Goal: Transaction & Acquisition: Purchase product/service

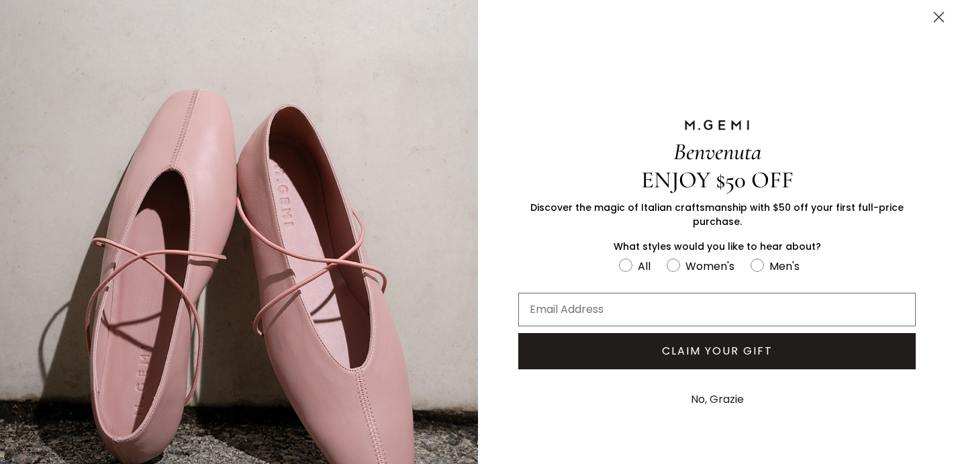
click at [935, 19] on icon "Close dialog" at bounding box center [938, 17] width 9 height 9
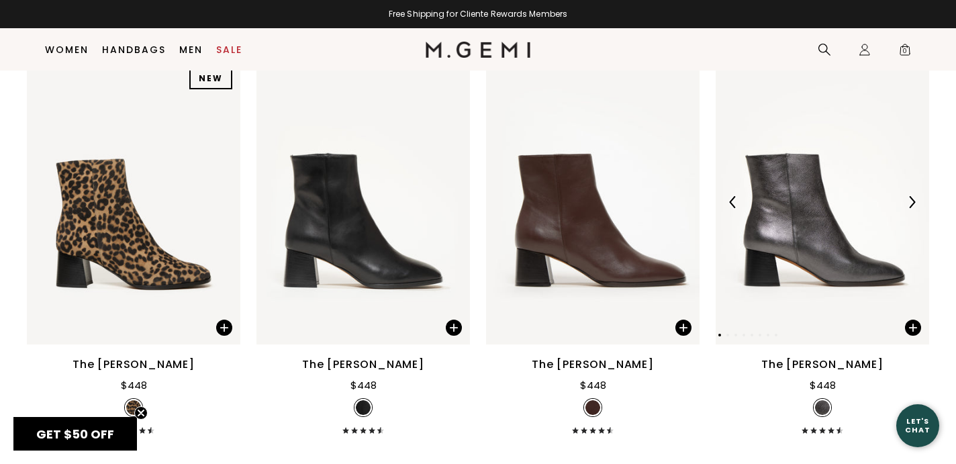
scroll to position [606, 0]
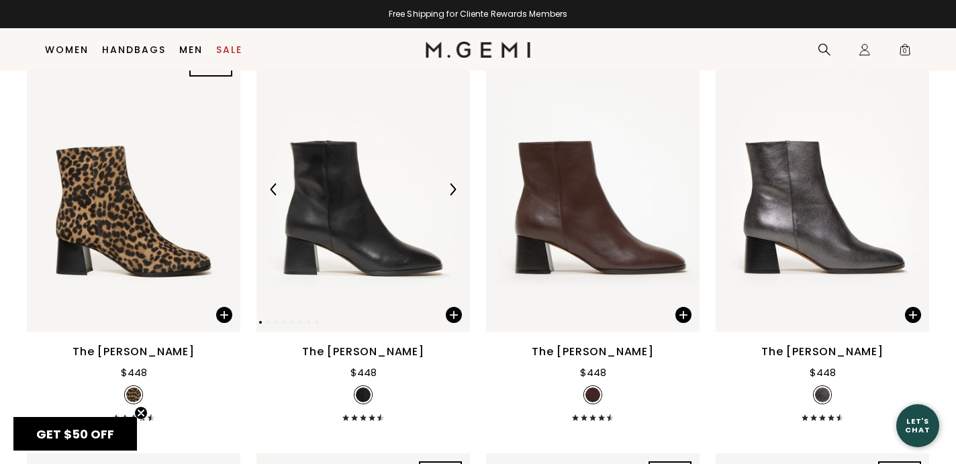
click at [369, 219] on img at bounding box center [362, 189] width 213 height 285
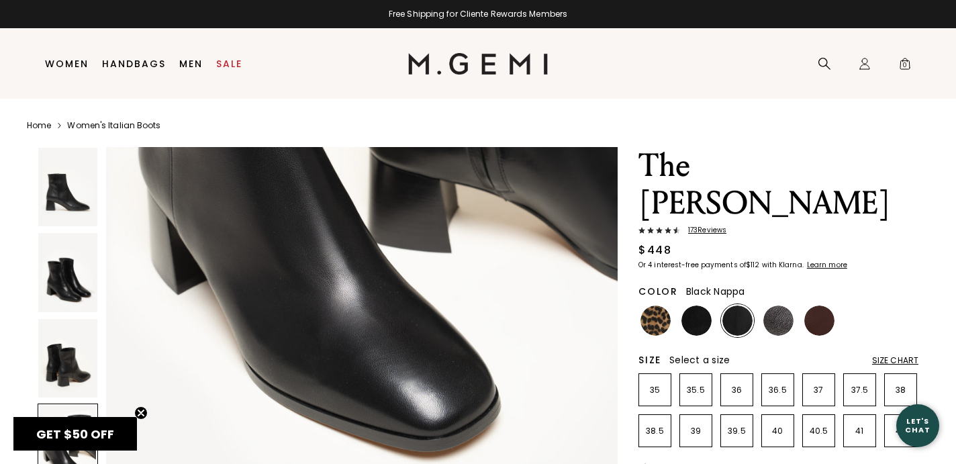
scroll to position [2441, 0]
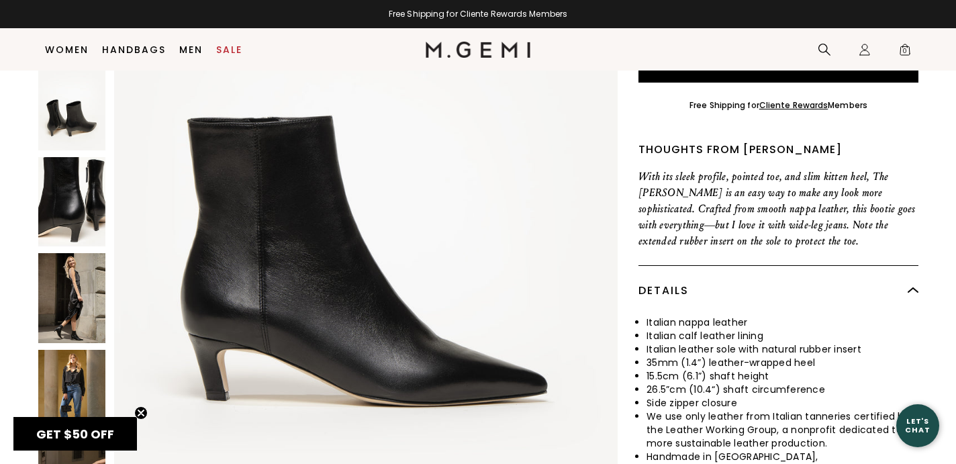
scroll to position [424, 0]
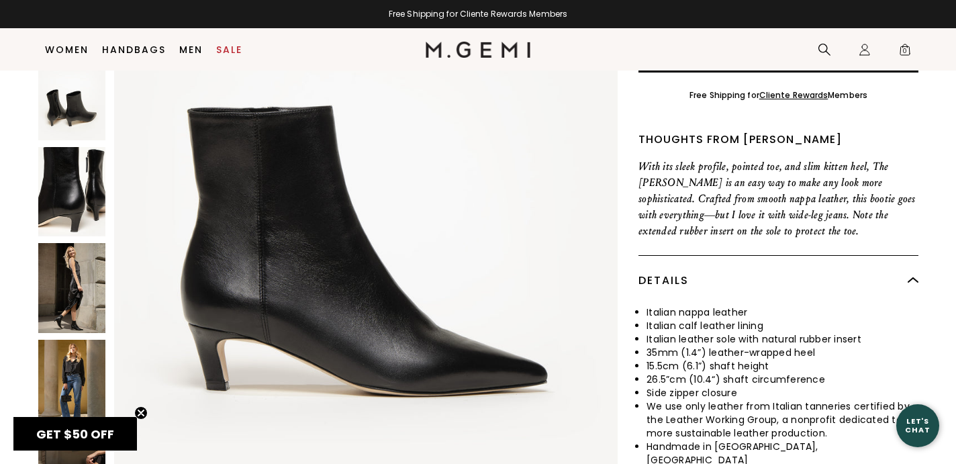
click at [73, 257] on img at bounding box center [71, 287] width 67 height 89
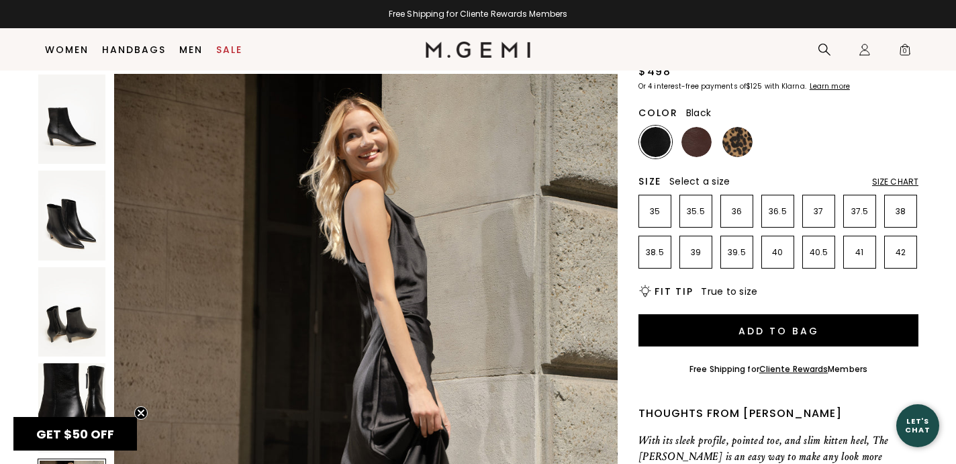
scroll to position [147, 0]
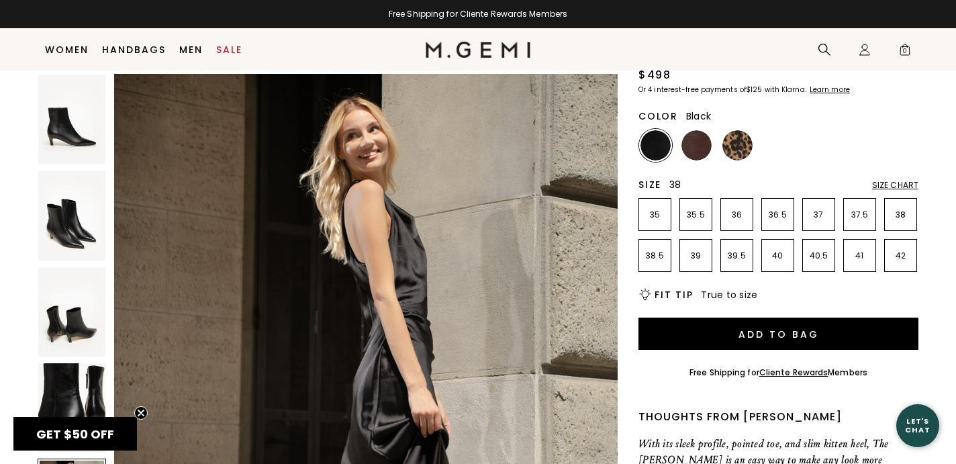
click at [907, 209] on p "38" at bounding box center [901, 214] width 32 height 11
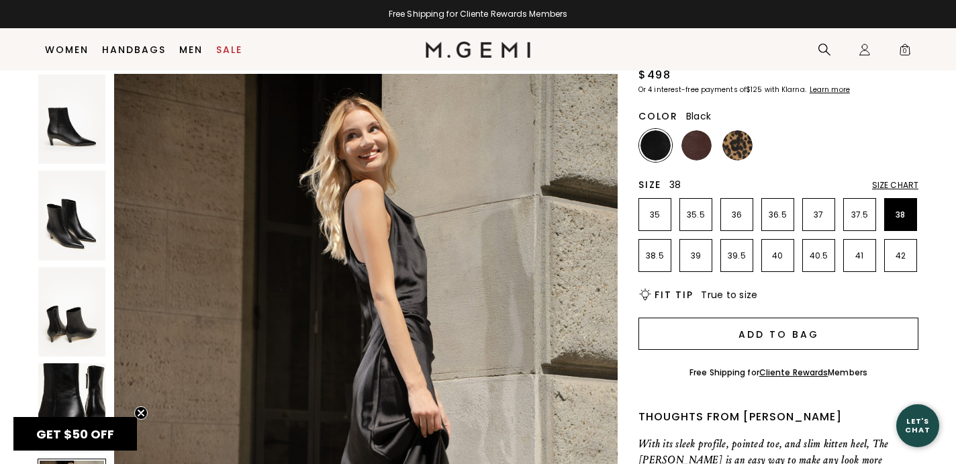
click at [787, 318] on button "Add to Bag" at bounding box center [778, 334] width 280 height 32
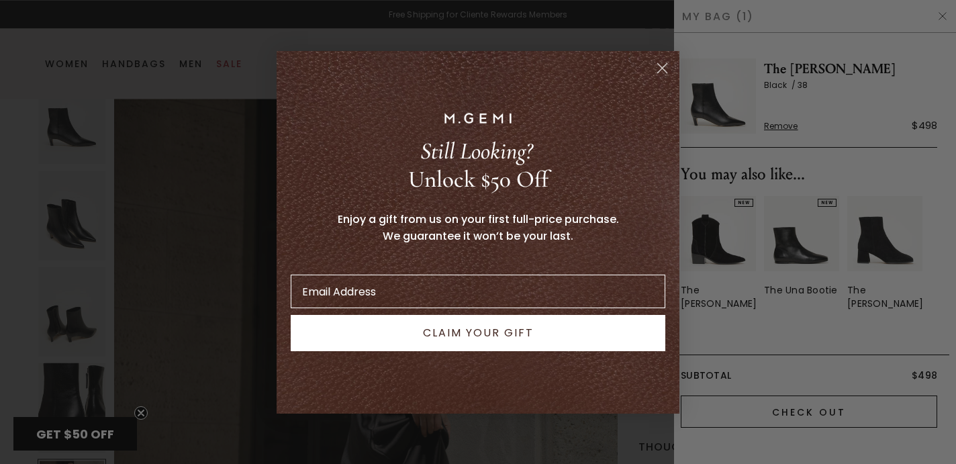
click at [816, 397] on div "Close dialog Still Looking? Unlock $50 Off Enjoy a gift from us on your first f…" at bounding box center [478, 232] width 956 height 464
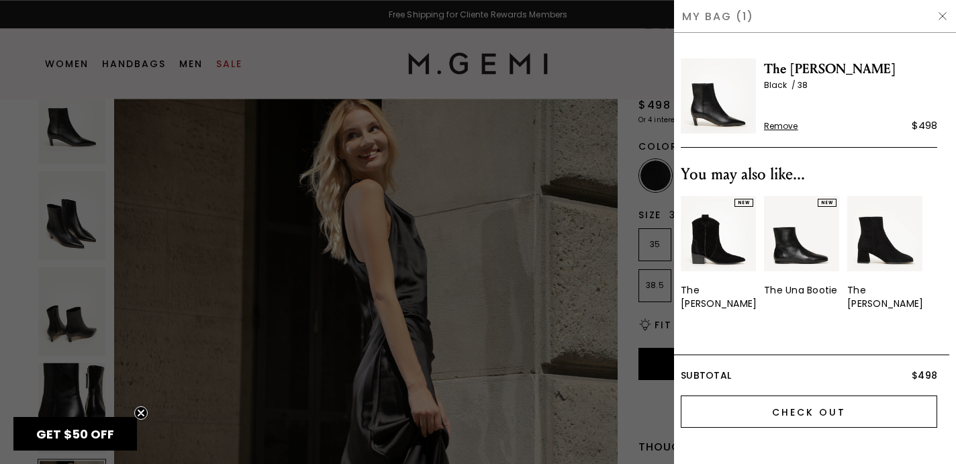
click at [816, 397] on input "Check Out" at bounding box center [809, 411] width 256 height 32
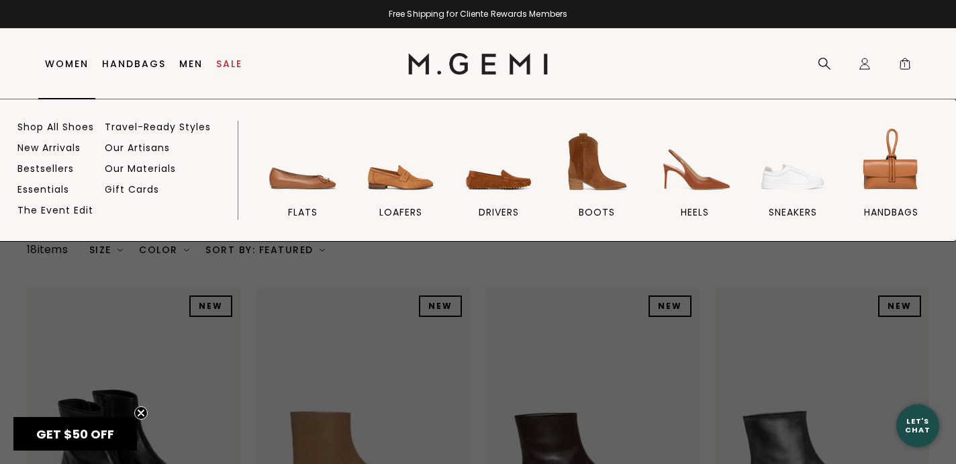
click at [75, 62] on link "Women" at bounding box center [67, 63] width 44 height 11
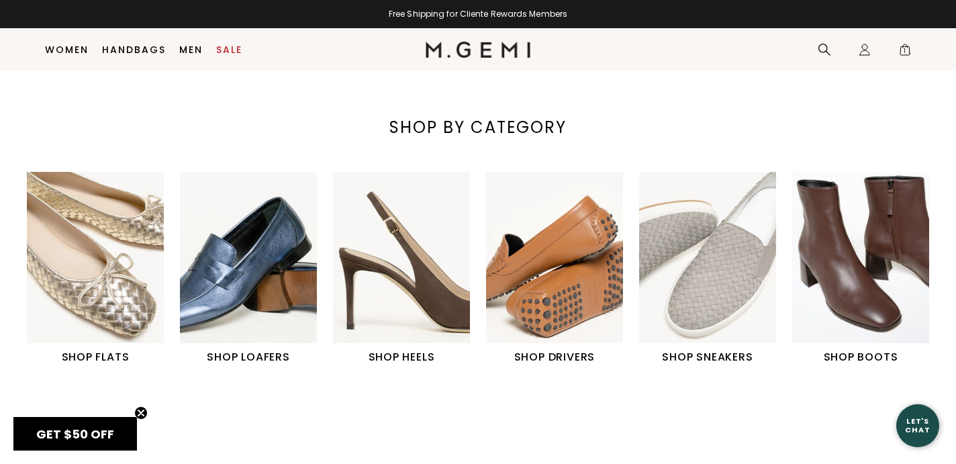
scroll to position [409, 0]
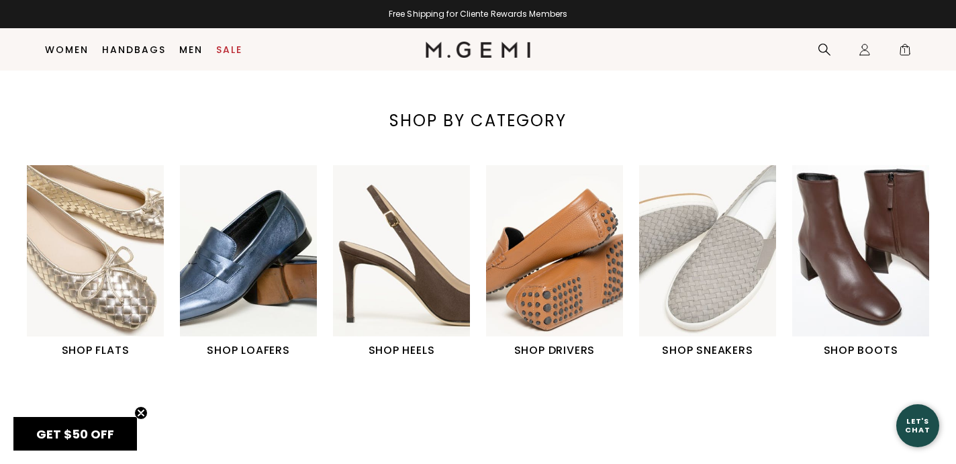
click at [228, 314] on img "2 / 6" at bounding box center [248, 250] width 137 height 171
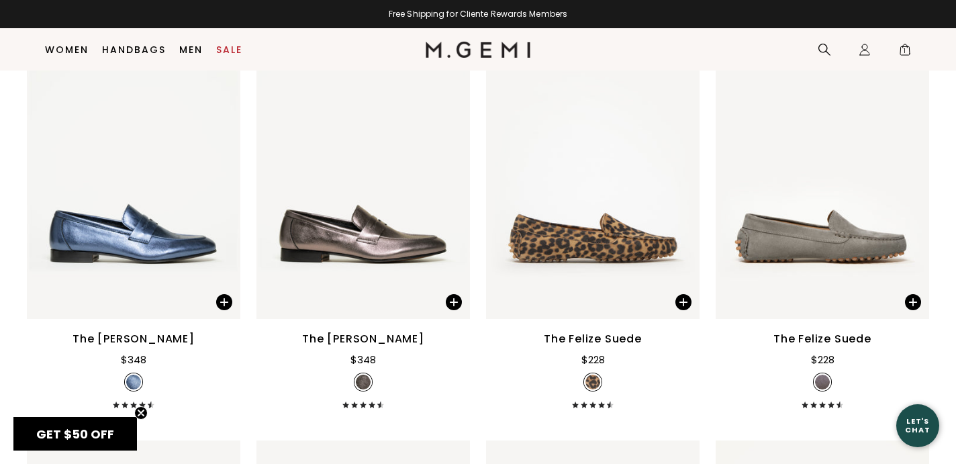
scroll to position [1886, 0]
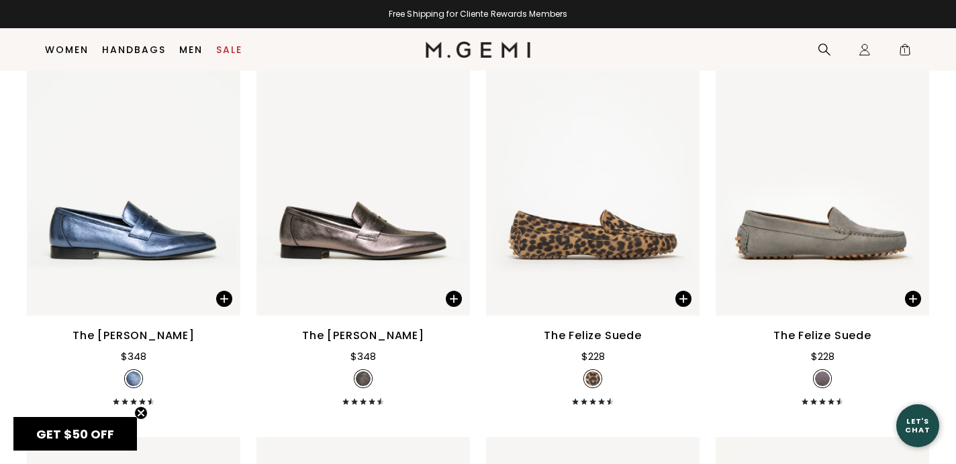
click at [164, 328] on div "The [PERSON_NAME]" at bounding box center [133, 336] width 122 height 16
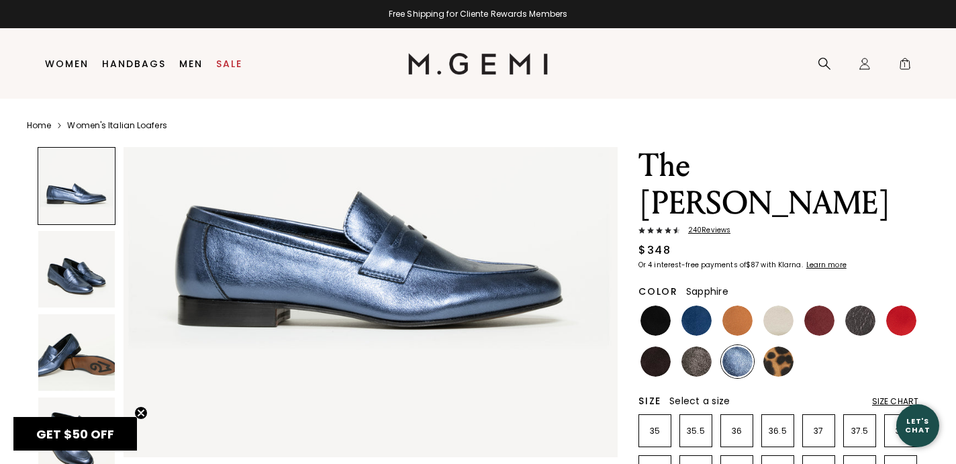
scroll to position [181, 0]
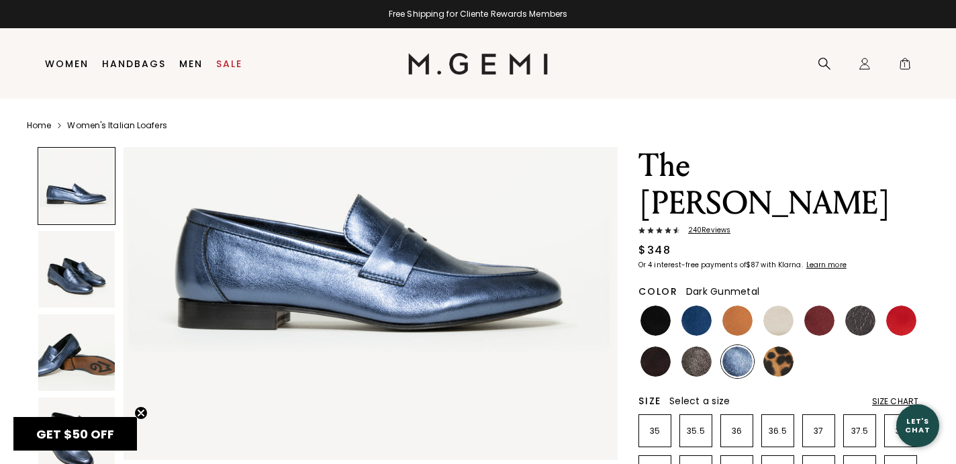
click at [854, 305] on img at bounding box center [860, 320] width 30 height 30
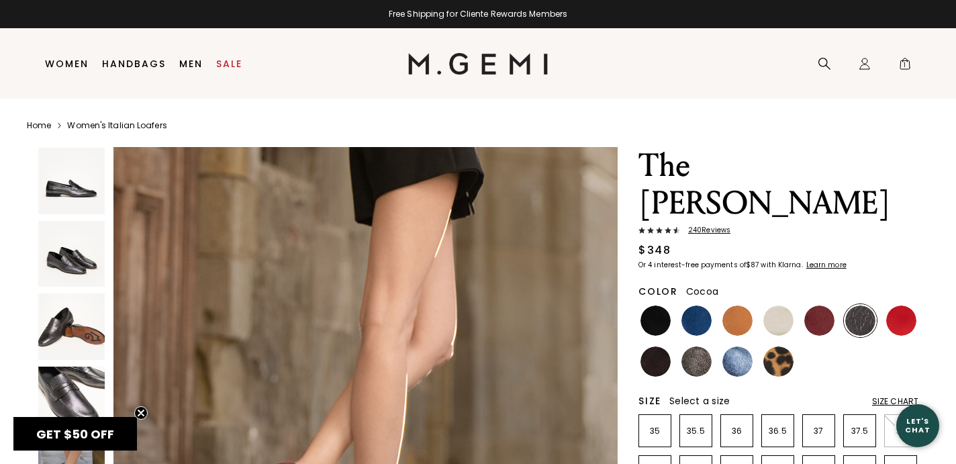
click at [699, 346] on img at bounding box center [696, 361] width 30 height 30
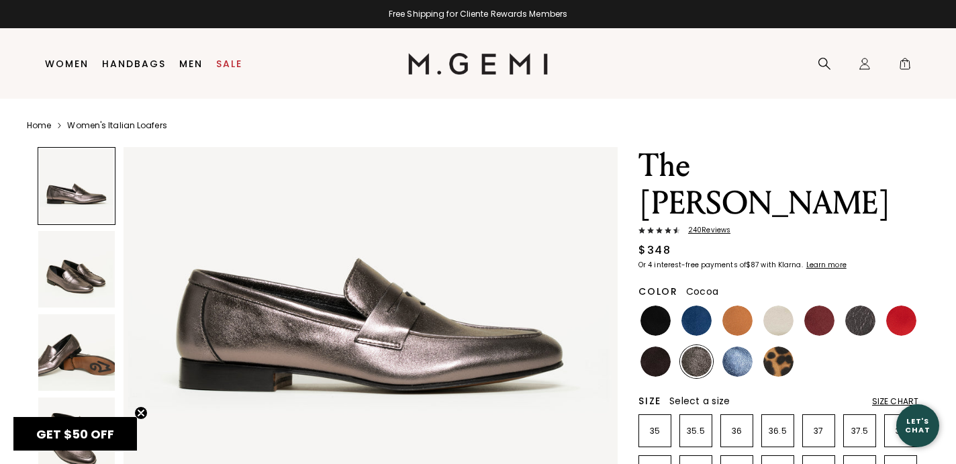
scroll to position [117, 0]
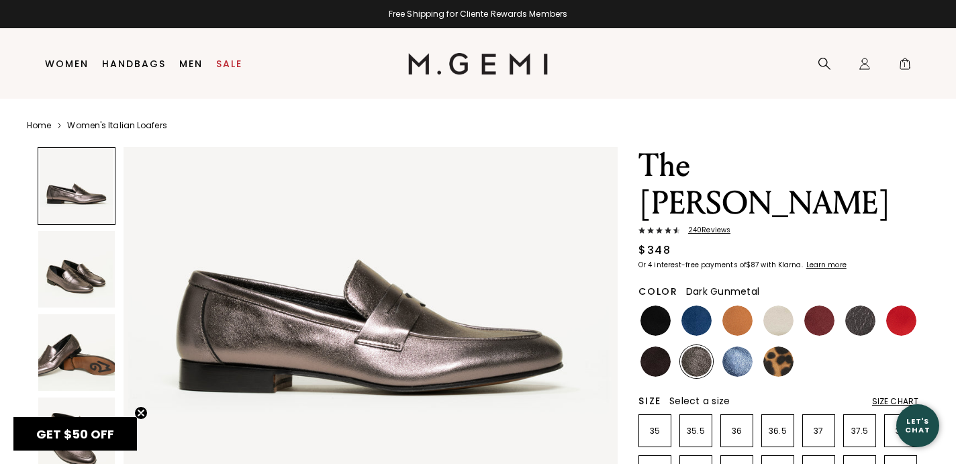
click at [864, 305] on img at bounding box center [860, 320] width 30 height 30
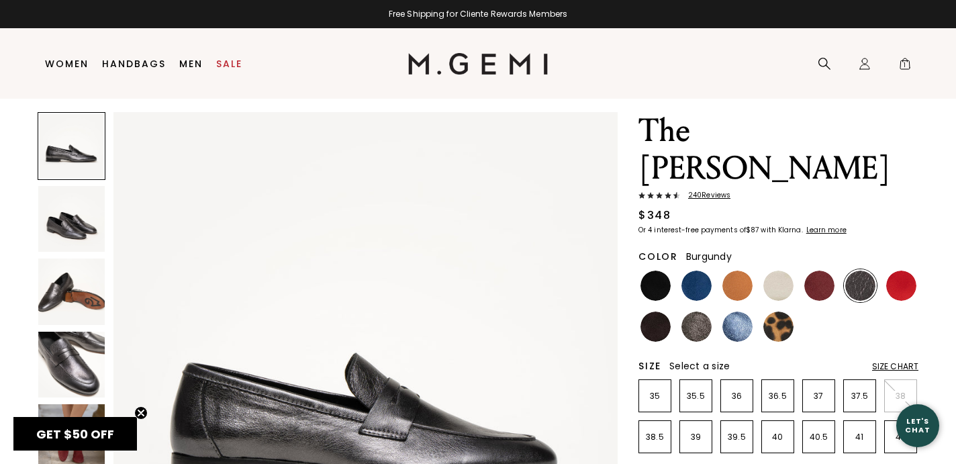
scroll to position [23, 0]
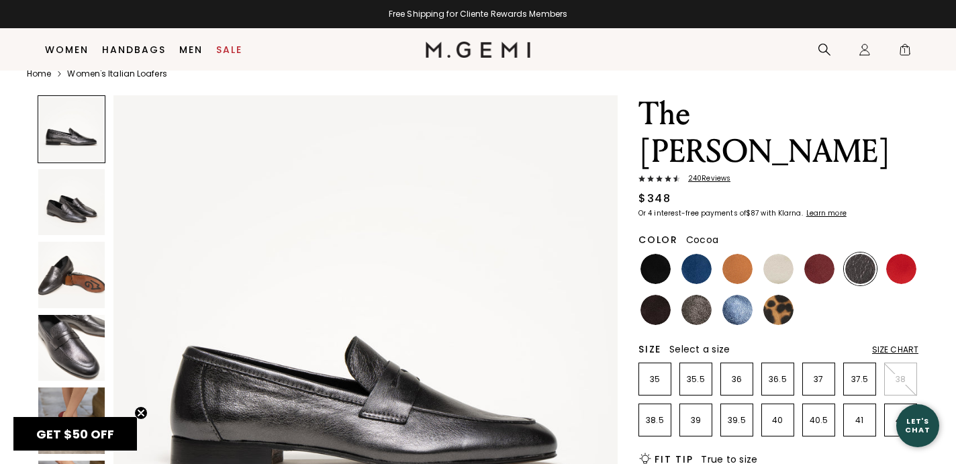
click at [695, 295] on img at bounding box center [696, 310] width 30 height 30
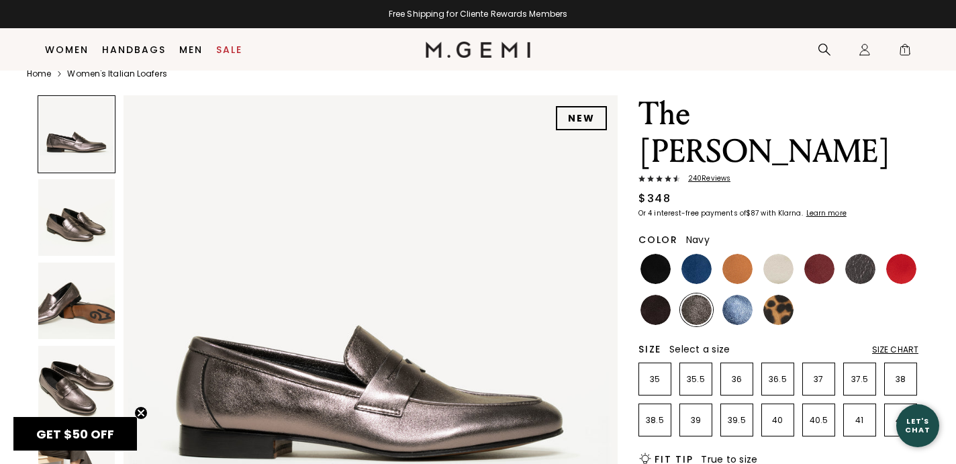
click at [695, 254] on img at bounding box center [696, 269] width 30 height 30
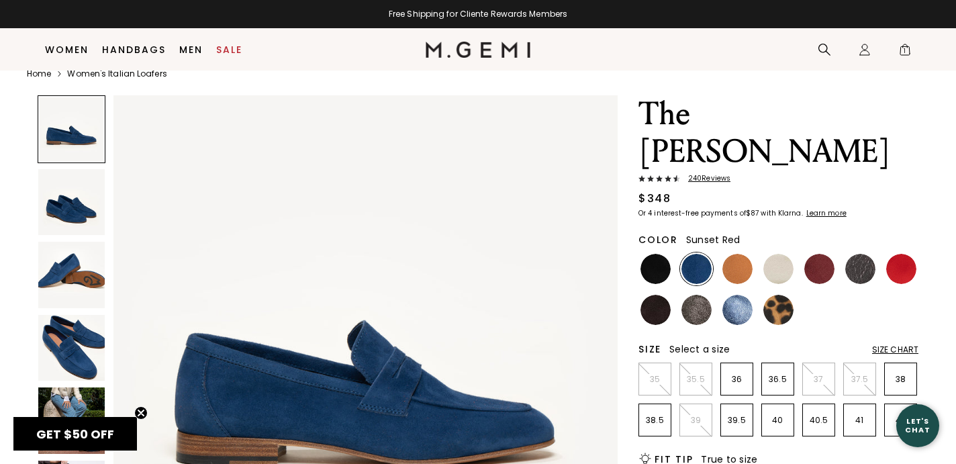
click at [907, 254] on img at bounding box center [901, 269] width 30 height 30
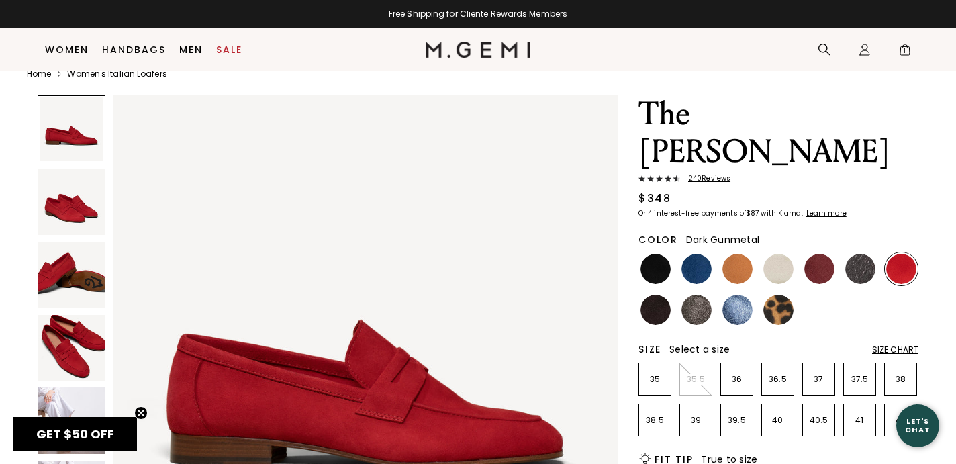
click at [851, 254] on img at bounding box center [860, 269] width 30 height 30
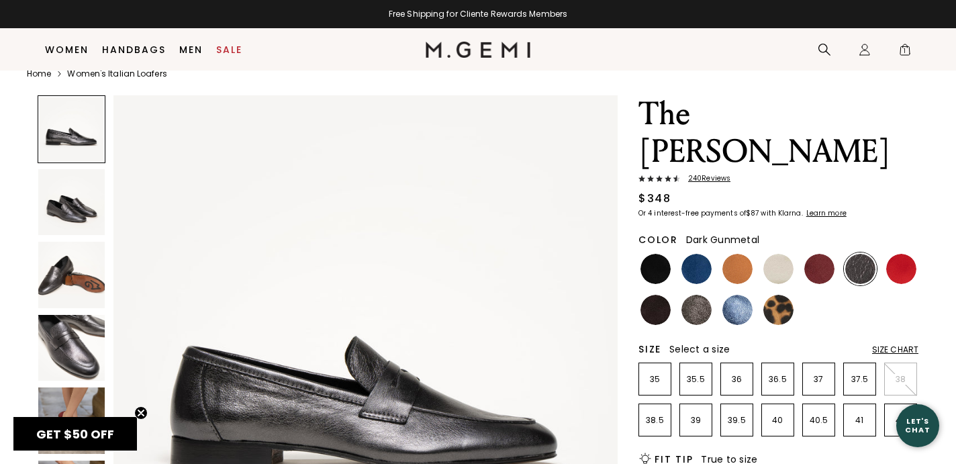
scroll to position [24, 0]
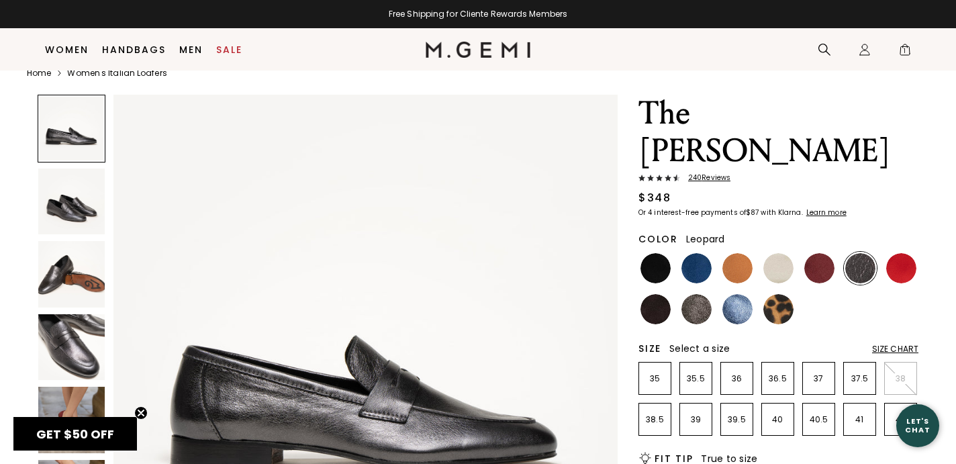
click at [780, 294] on img at bounding box center [778, 309] width 30 height 30
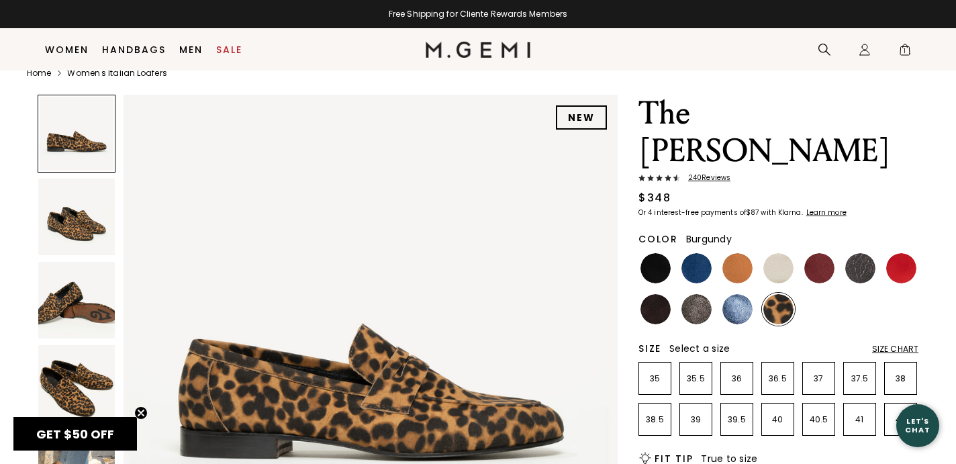
click at [822, 253] on img at bounding box center [819, 268] width 30 height 30
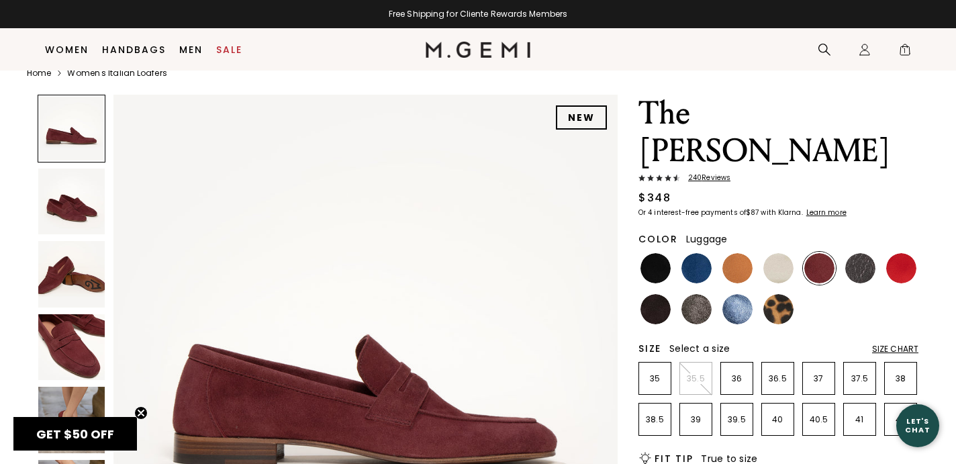
click at [738, 253] on img at bounding box center [737, 268] width 30 height 30
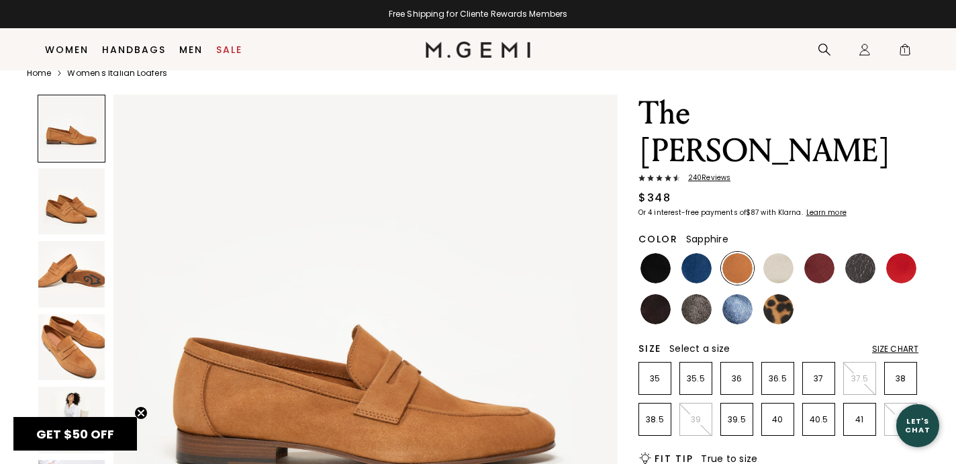
click at [740, 294] on img at bounding box center [737, 309] width 30 height 30
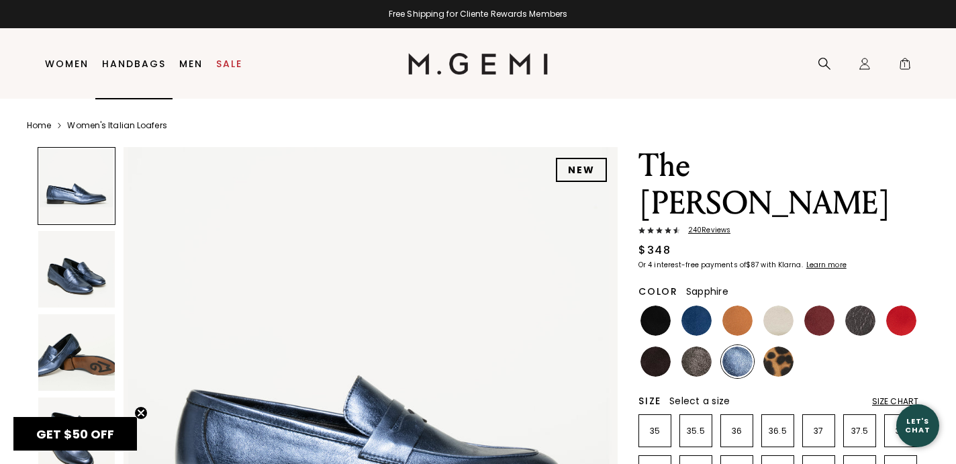
click at [141, 60] on link "Handbags" at bounding box center [134, 63] width 64 height 11
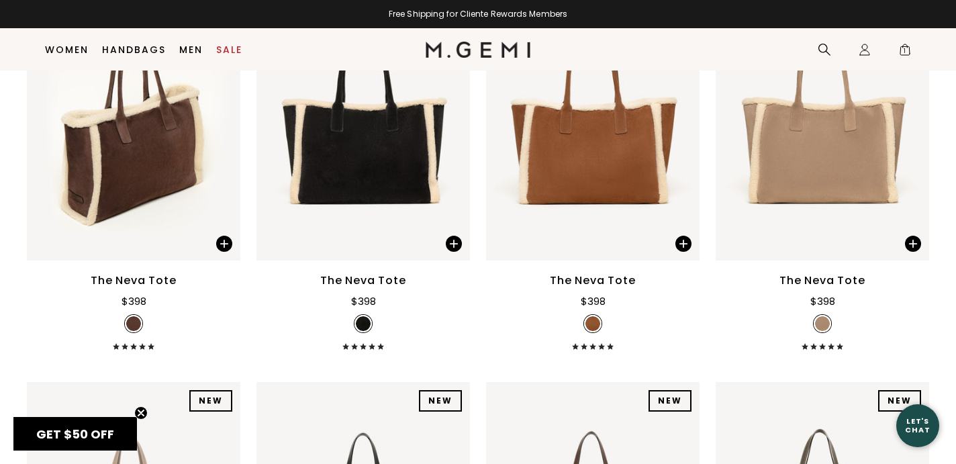
scroll to position [287, 0]
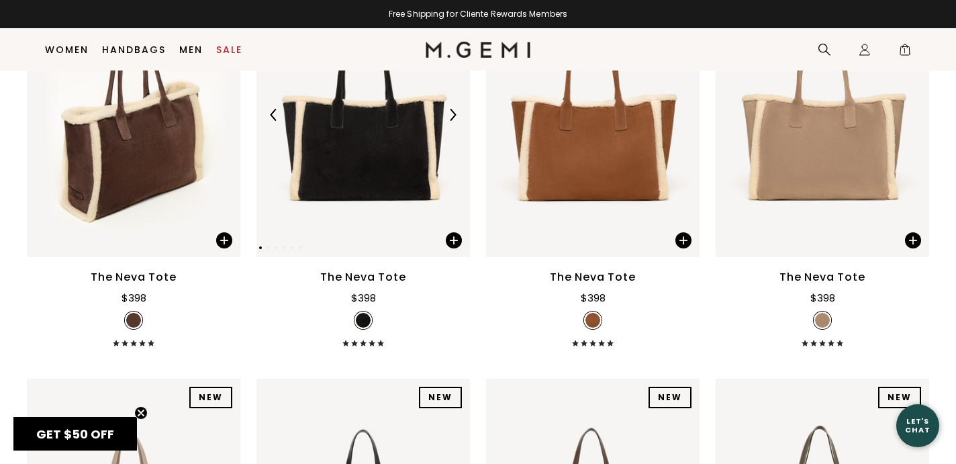
click at [344, 146] on img at bounding box center [362, 114] width 213 height 285
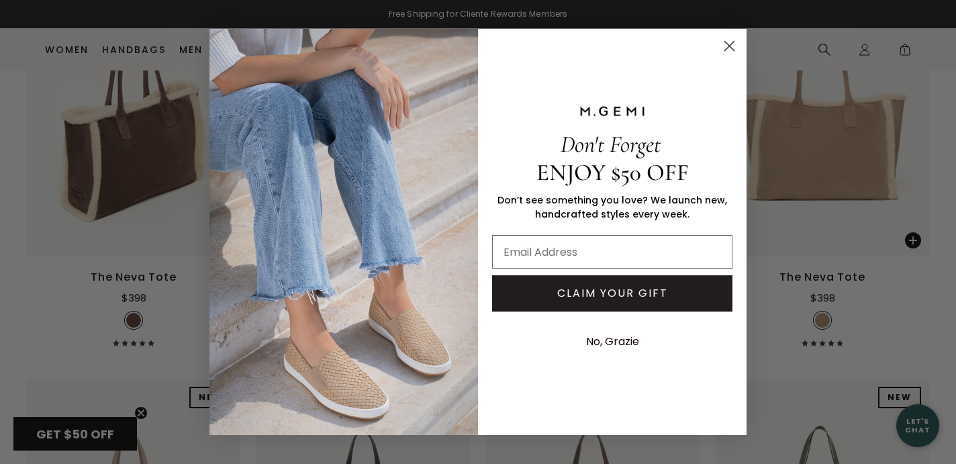
click at [150, 228] on div "Close dialog Don't Forget ENJOY $50 OFF Don’t see something you love? We launch…" at bounding box center [478, 232] width 956 height 464
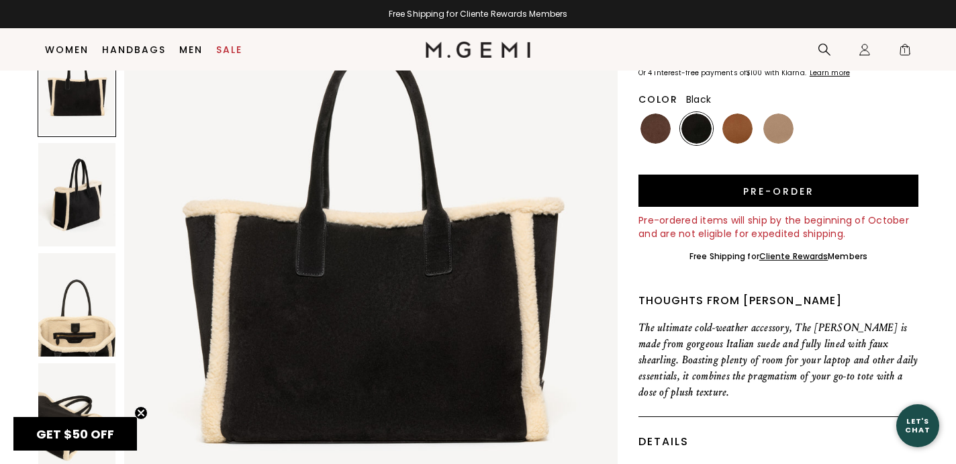
scroll to position [119, 0]
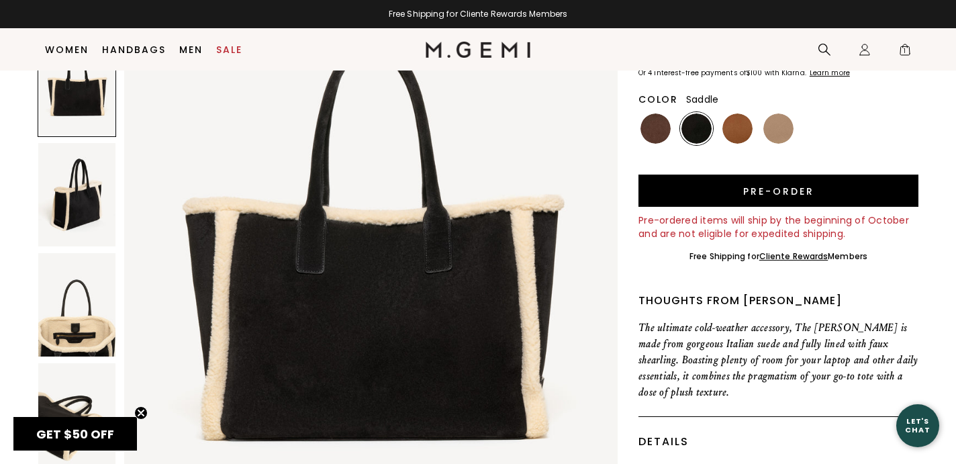
click at [737, 137] on img at bounding box center [737, 128] width 30 height 30
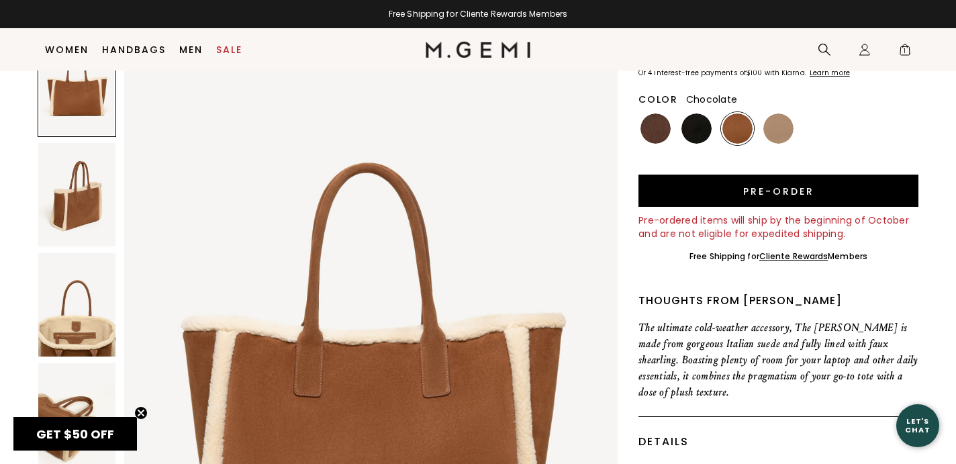
click at [652, 130] on img at bounding box center [655, 128] width 30 height 30
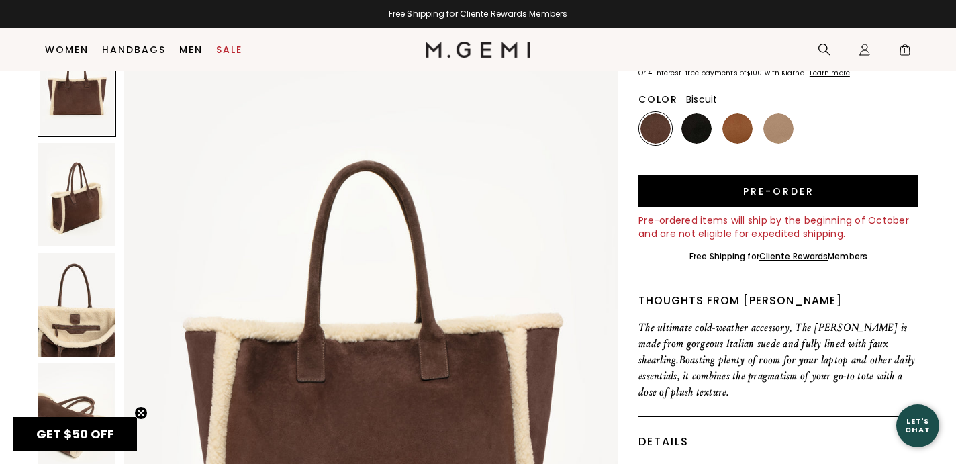
click at [781, 132] on img at bounding box center [778, 128] width 30 height 30
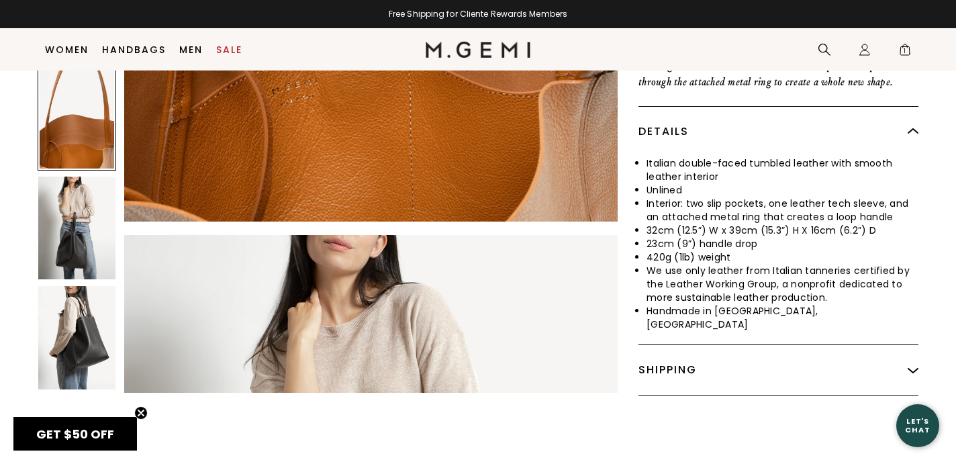
scroll to position [449, 0]
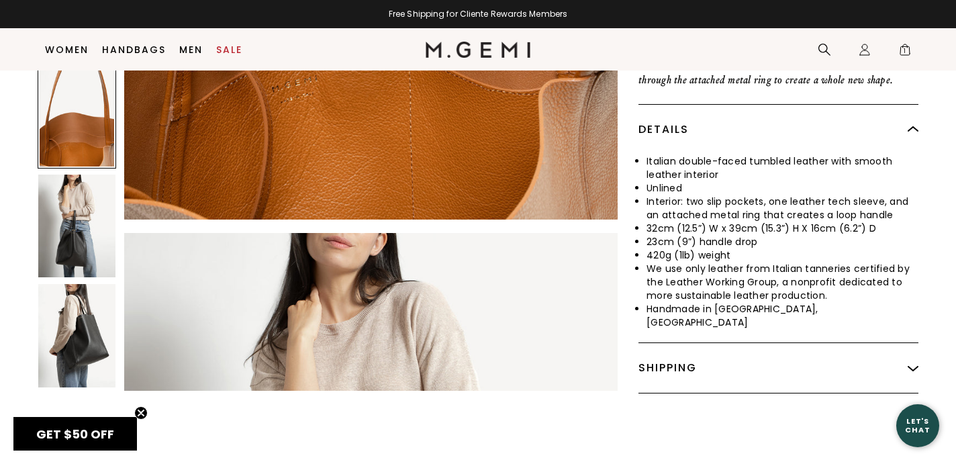
click at [85, 95] on div at bounding box center [77, 116] width 79 height 105
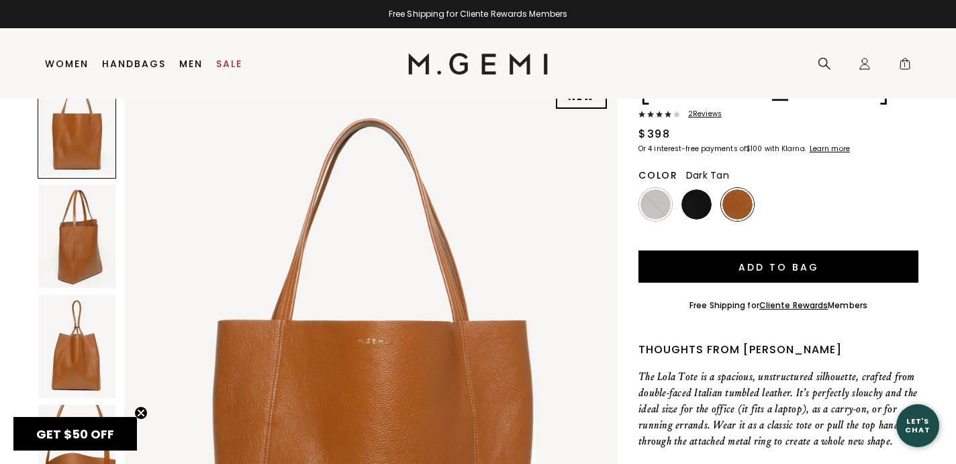
scroll to position [0, 0]
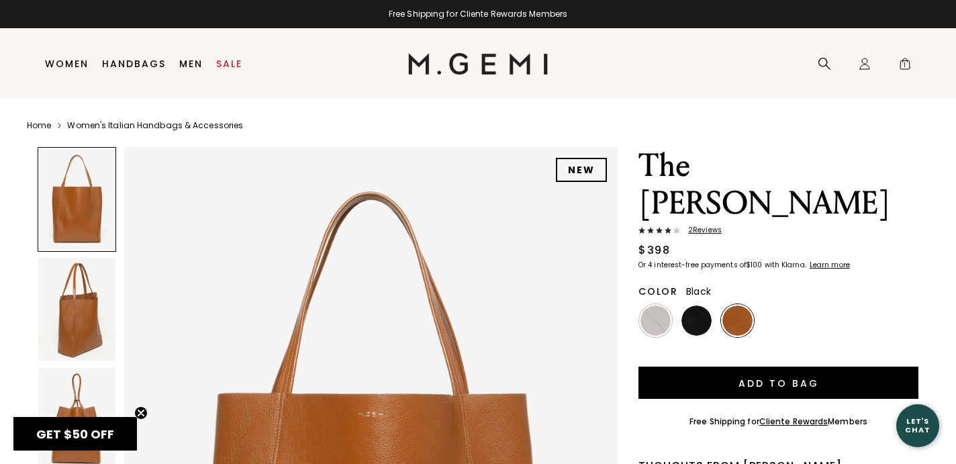
click at [692, 305] on img at bounding box center [696, 320] width 30 height 30
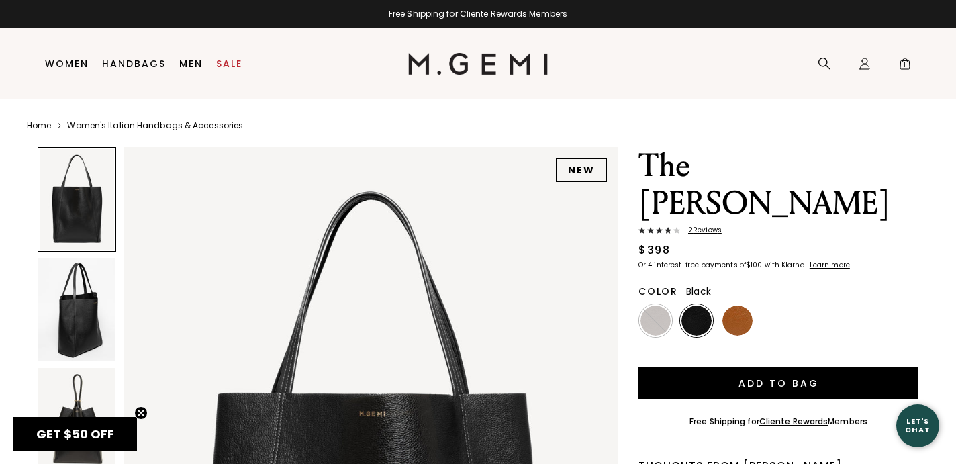
click at [702, 226] on span "2 Review s" at bounding box center [701, 230] width 42 height 8
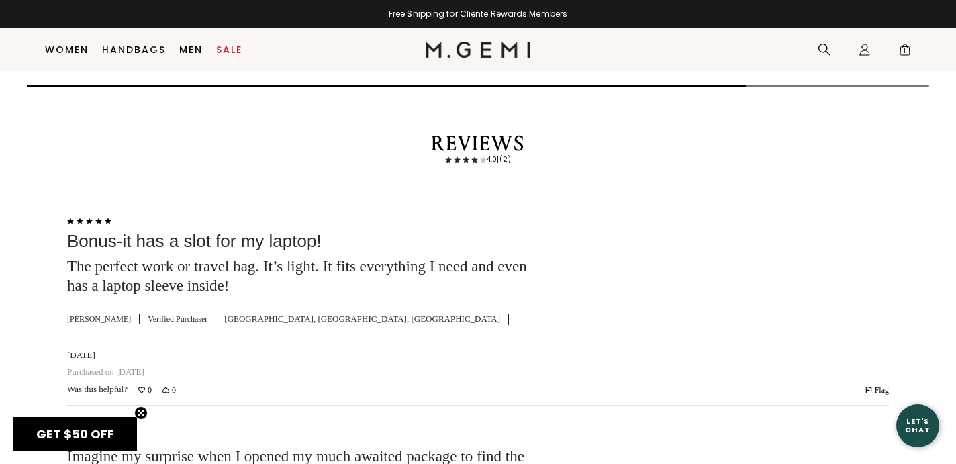
scroll to position [2265, 0]
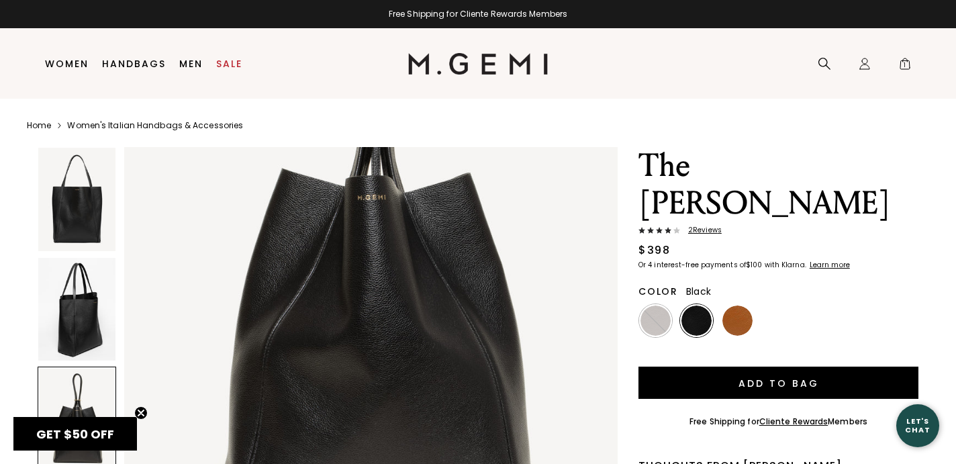
scroll to position [1562, 0]
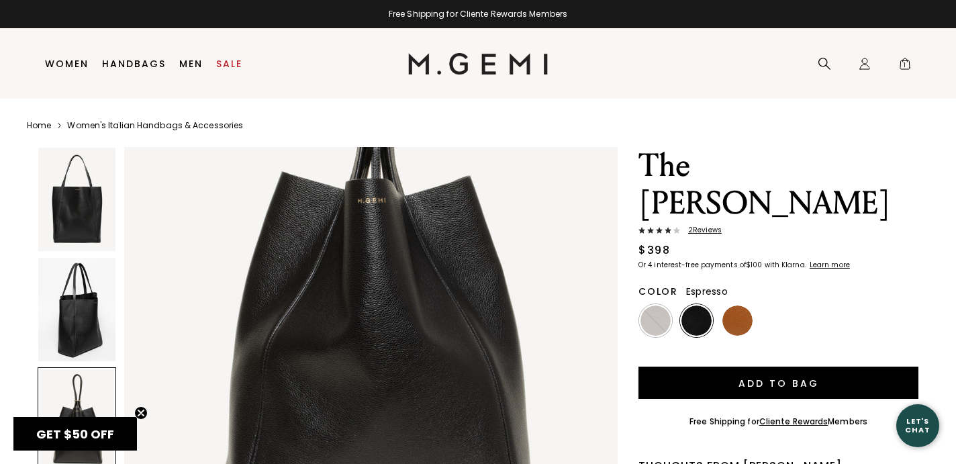
click at [663, 305] on img at bounding box center [655, 320] width 30 height 30
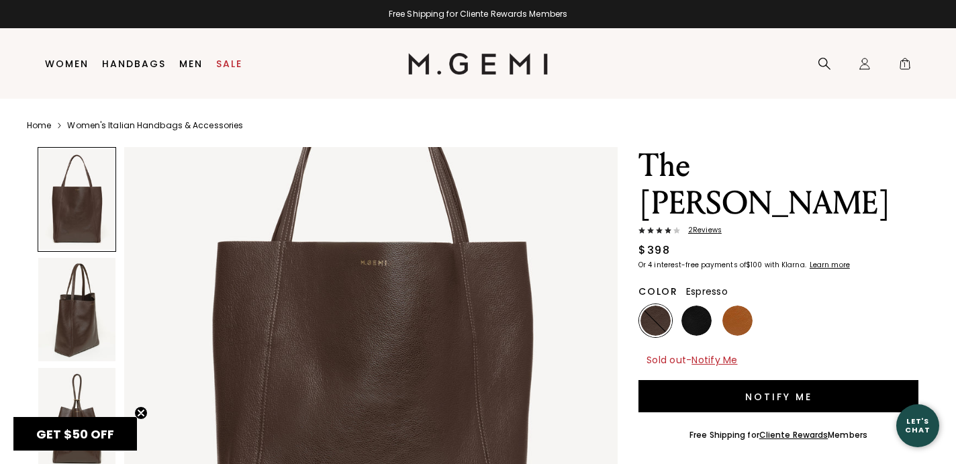
scroll to position [152, 0]
drag, startPoint x: 691, startPoint y: 283, endPoint x: 654, endPoint y: 280, distance: 36.3
click at [691, 305] on img at bounding box center [696, 320] width 30 height 30
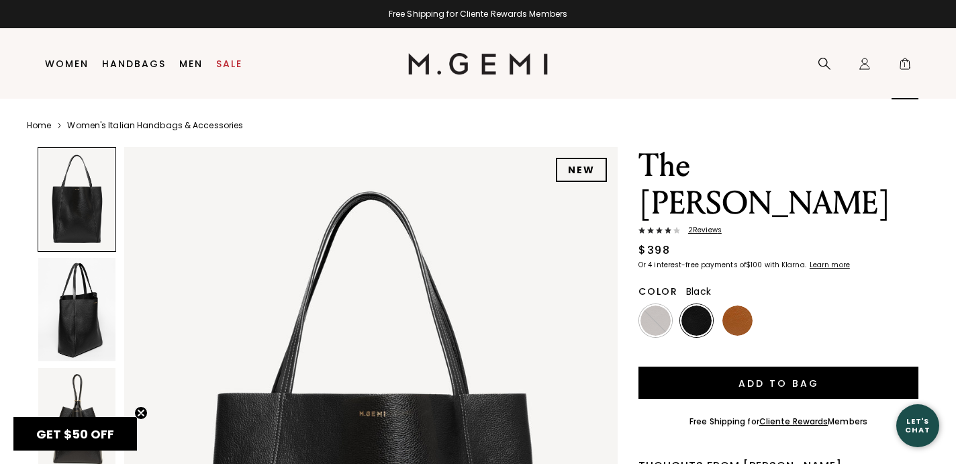
click at [908, 64] on span "1" at bounding box center [904, 66] width 13 height 13
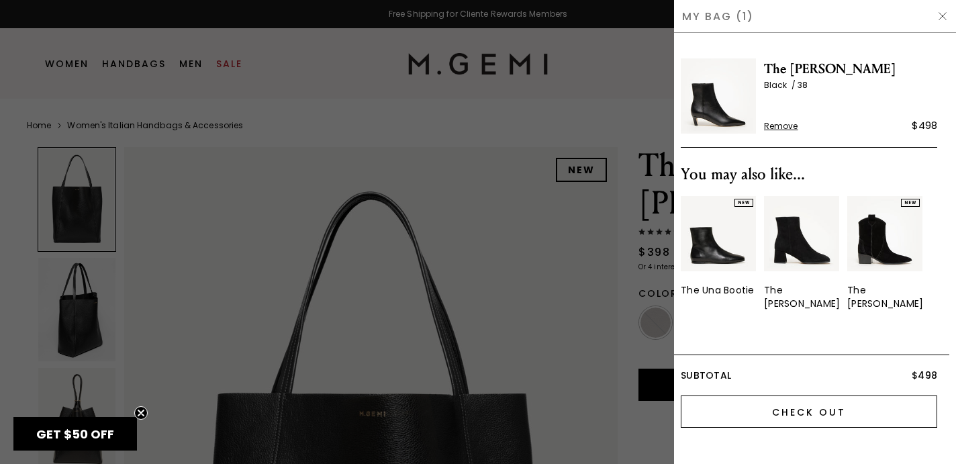
click at [820, 397] on input "Check Out" at bounding box center [809, 411] width 256 height 32
